Goal: Information Seeking & Learning: Learn about a topic

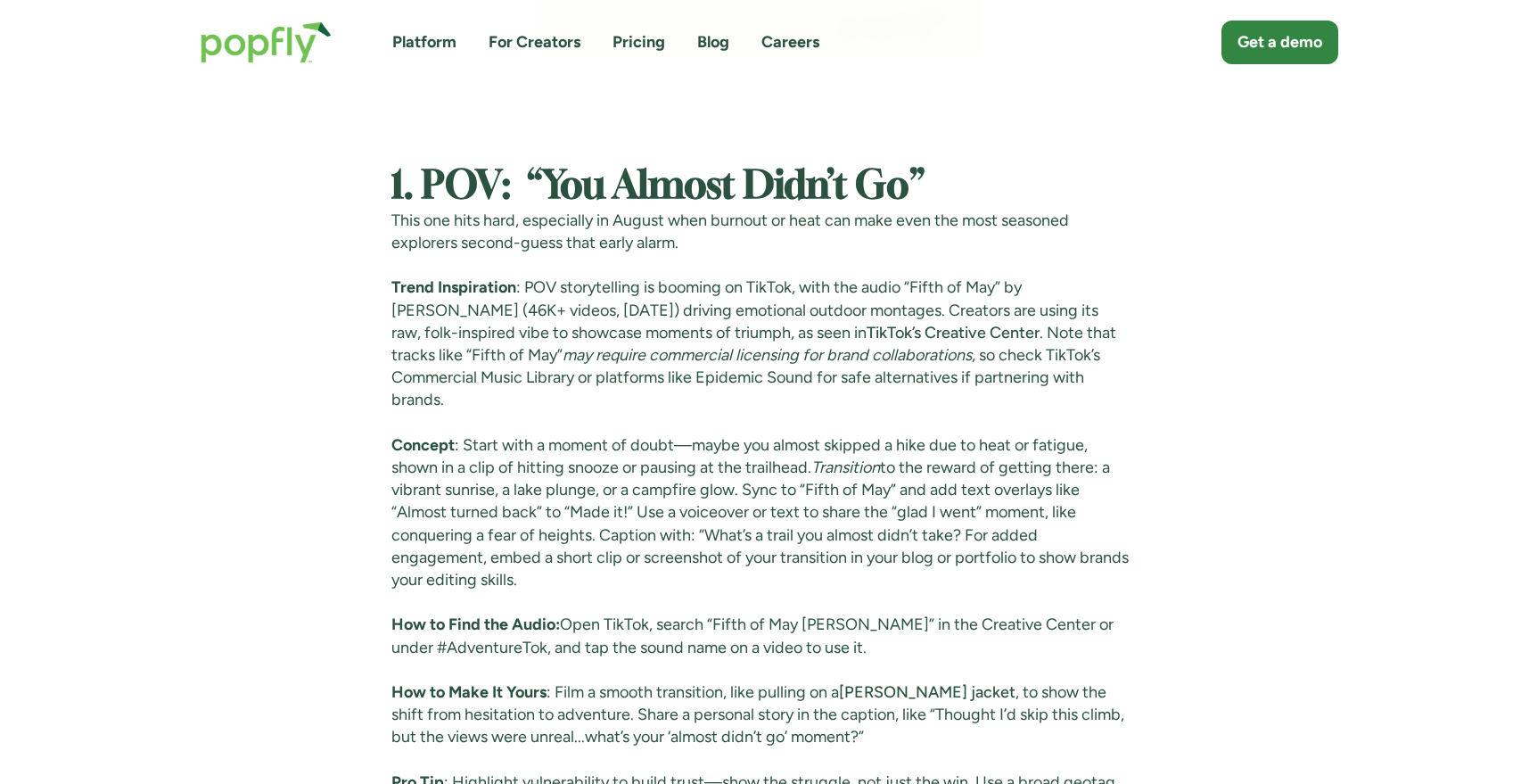
scroll to position [3548, 0]
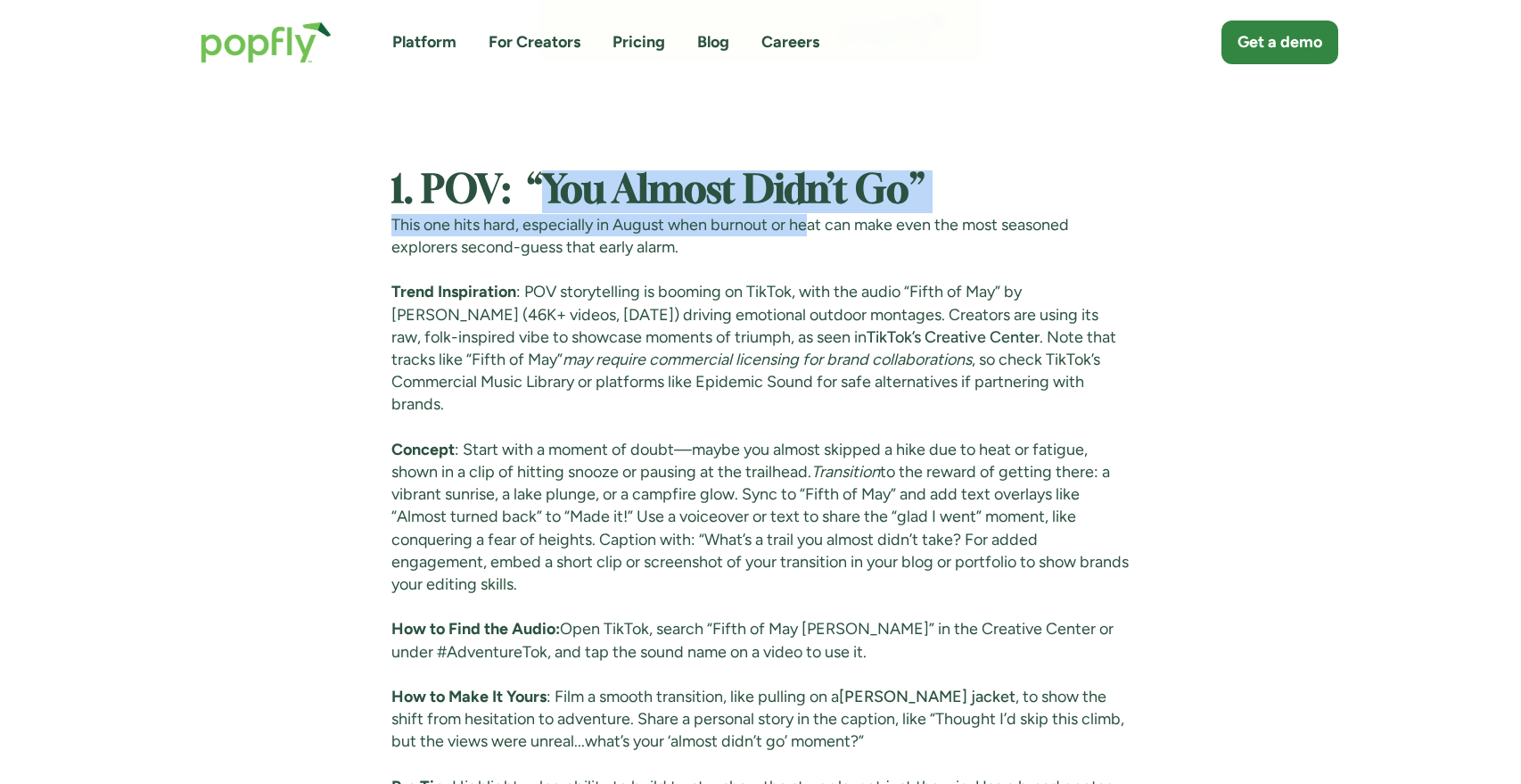
drag, startPoint x: 535, startPoint y: 178, endPoint x: 810, endPoint y: 214, distance: 277.3
click at [810, 214] on p "This one hits hard, especially in August when burnout or heat can make even the…" at bounding box center [760, 235] width 739 height 44
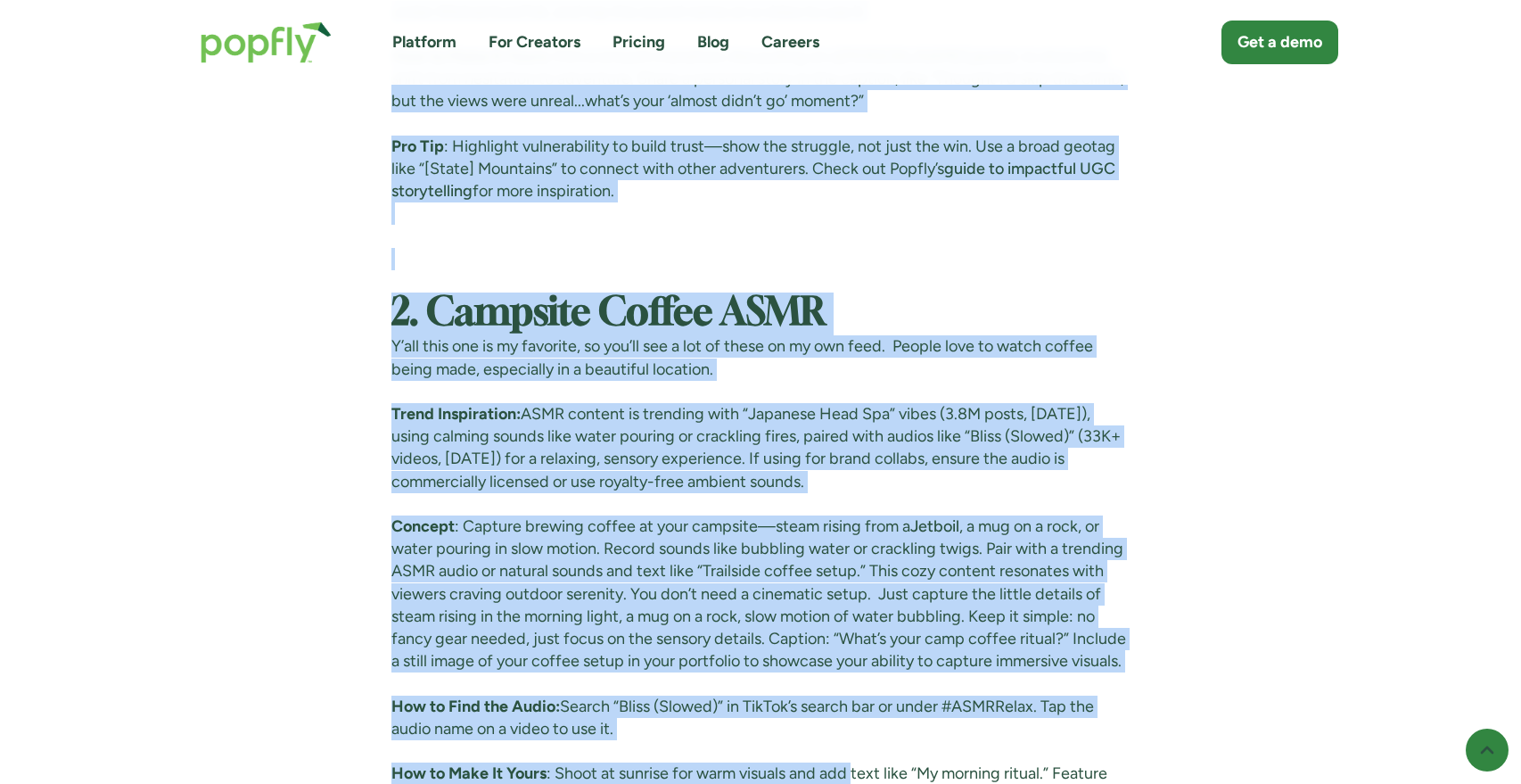
scroll to position [4272, 0]
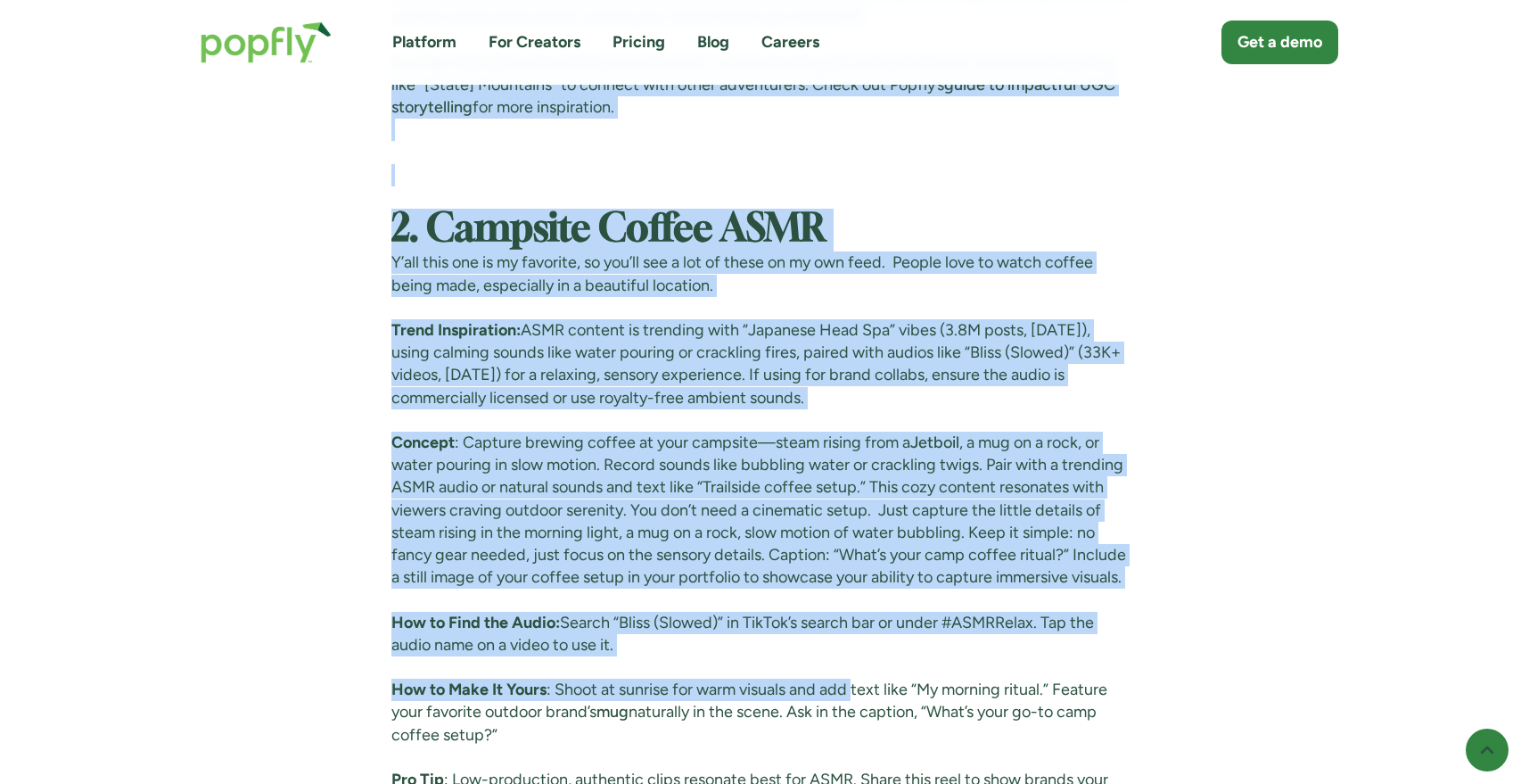
drag, startPoint x: 396, startPoint y: 189, endPoint x: 903, endPoint y: 91, distance: 516.4
copy div "0. LOR: “Ips Dolors Amet’c Ad” Elit sed doei temp, incididunt ut Labore etdo ma…"
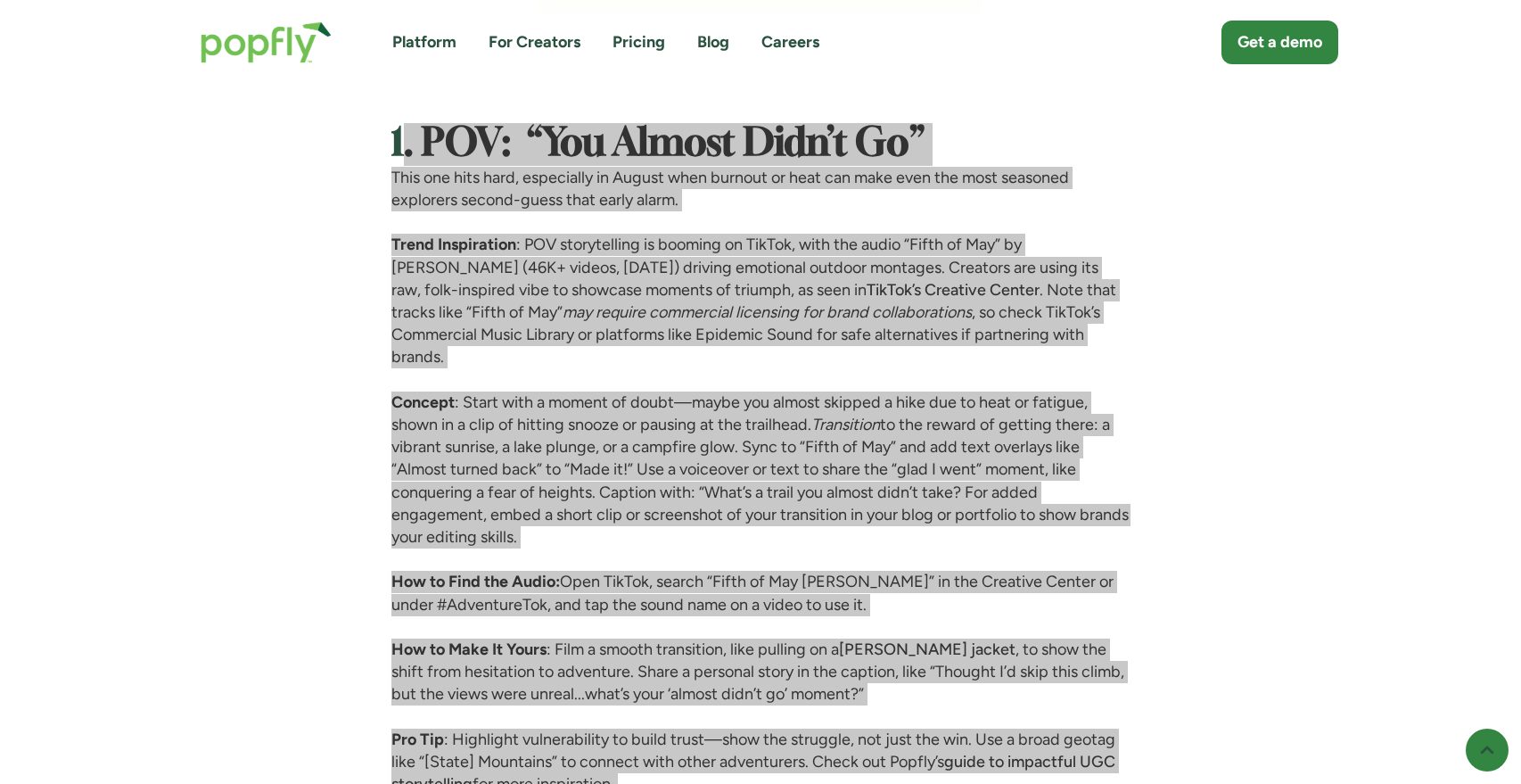
scroll to position [3614, 0]
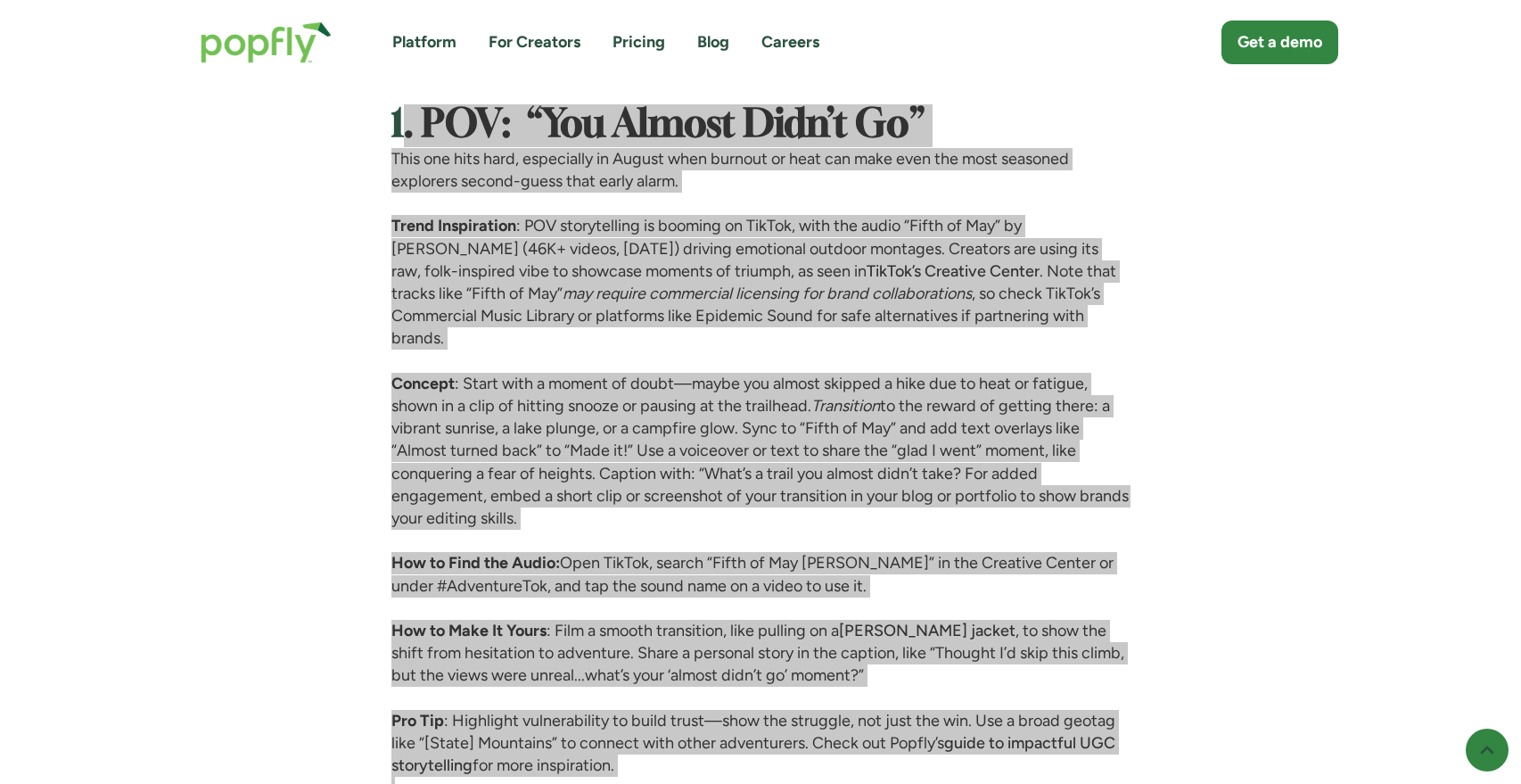
copy div "0. LOR: “Ips Dolors Amet’c Ad” Elit sed doei temp, incididunt ut Labore etdo ma…"
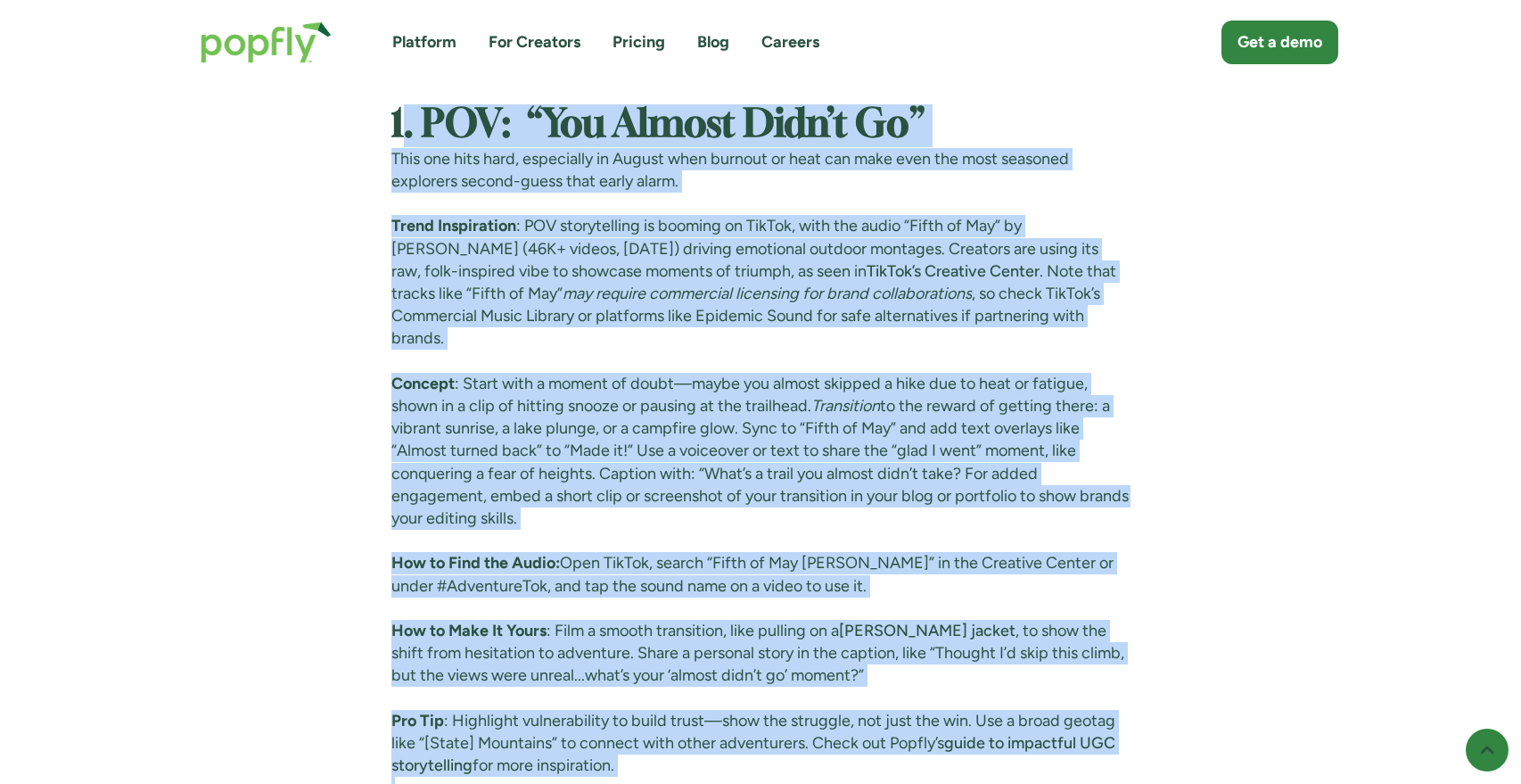
click at [913, 131] on strong "1. POV: “You Almost Didn’t Go”" at bounding box center [657, 125] width 533 height 36
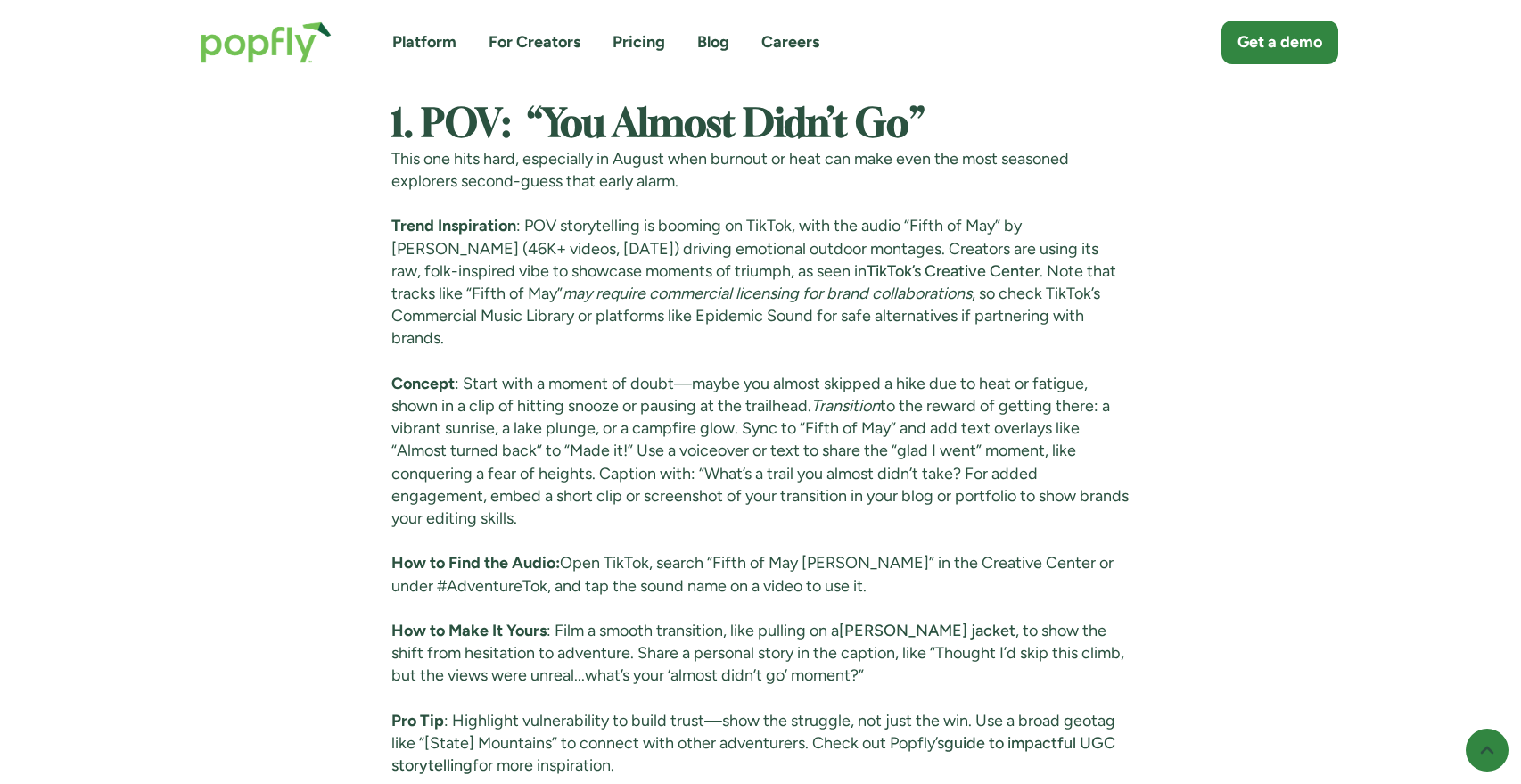
click at [940, 129] on h2 "1. POV: “You Almost Didn’t Go”" at bounding box center [760, 125] width 739 height 43
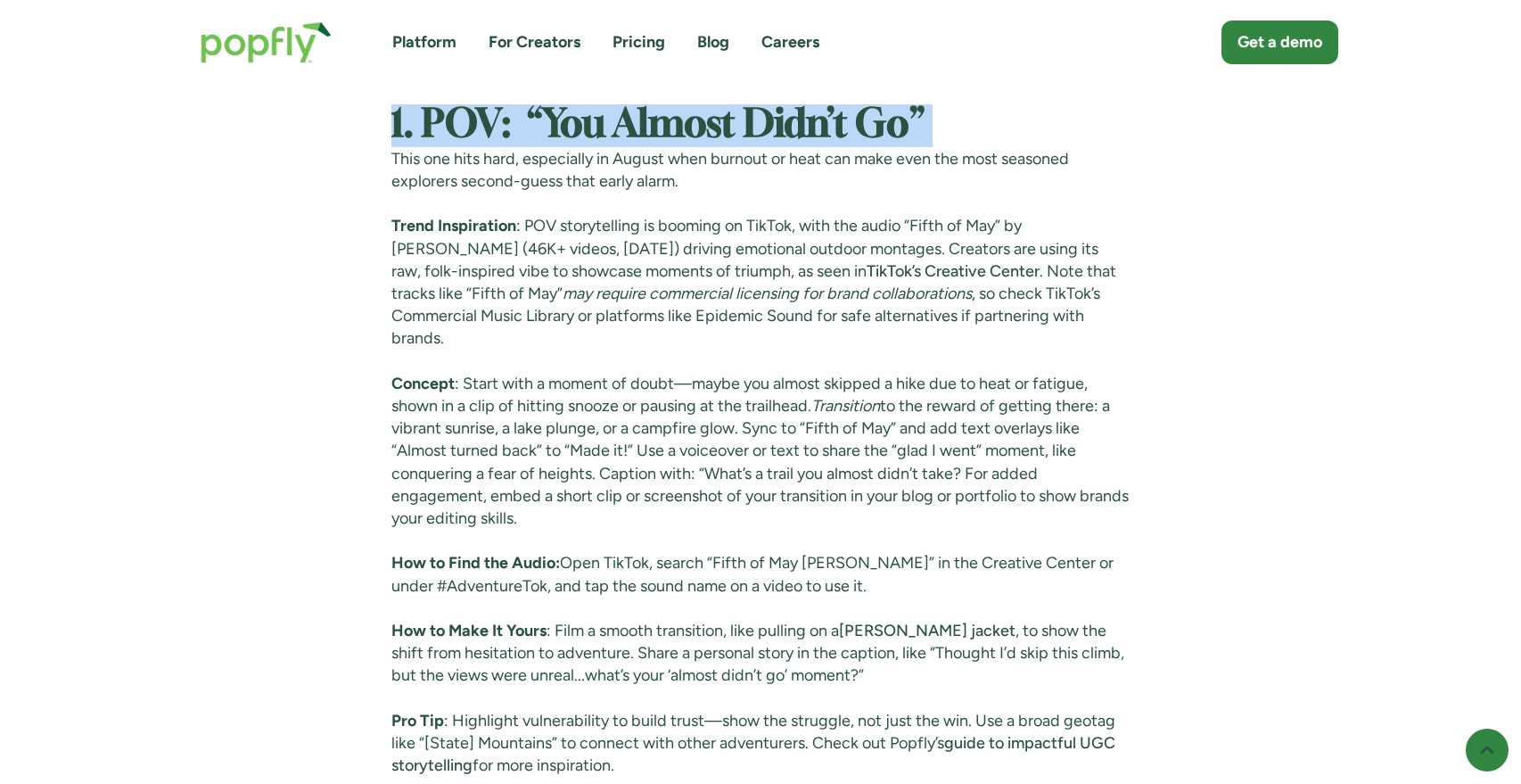
copy strong "1. POV: “You Almost Didn’t Go”"
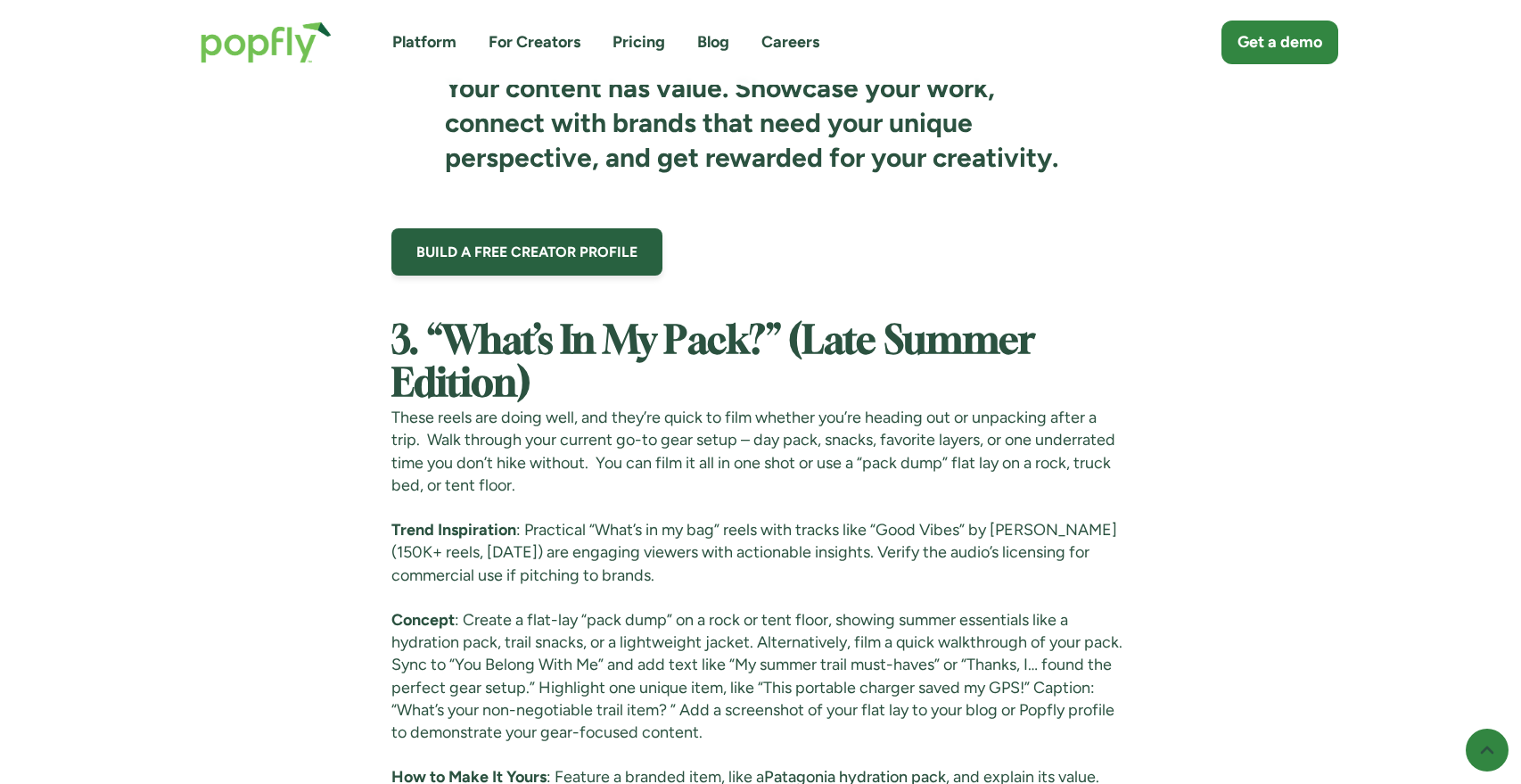
scroll to position [5733, 0]
